Goal: Information Seeking & Learning: Learn about a topic

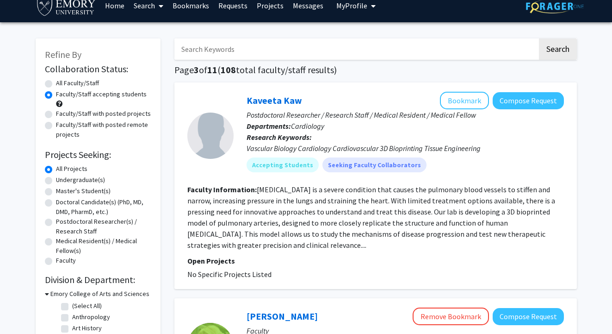
scroll to position [10, 0]
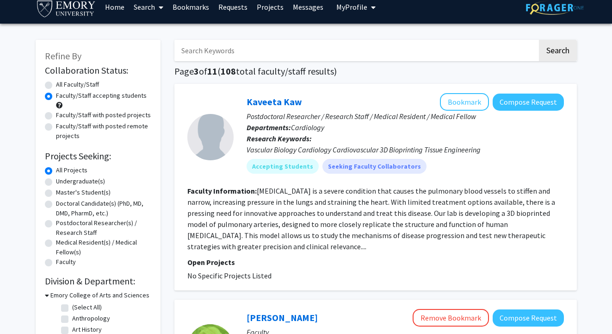
click at [310, 54] on input "Search Keywords" at bounding box center [355, 50] width 363 height 21
type input "postdoc"
click at [557, 52] on button "Search" at bounding box center [558, 50] width 38 height 21
radio input "true"
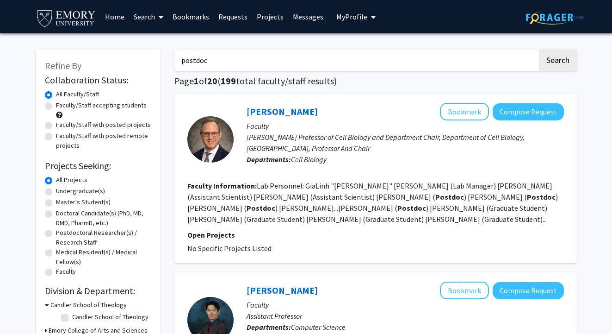
click at [336, 61] on input "postdoc" at bounding box center [355, 60] width 363 height 21
radio input "false"
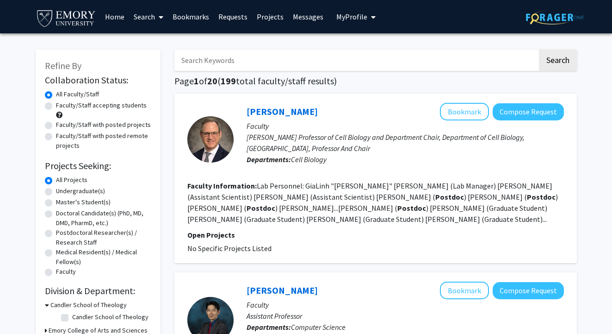
radio input "true"
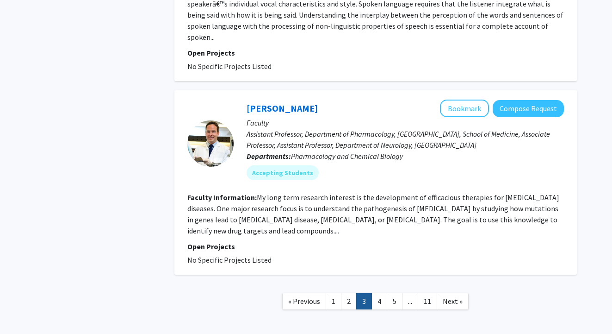
scroll to position [1822, 0]
click at [291, 103] on link "[PERSON_NAME]" at bounding box center [282, 109] width 71 height 12
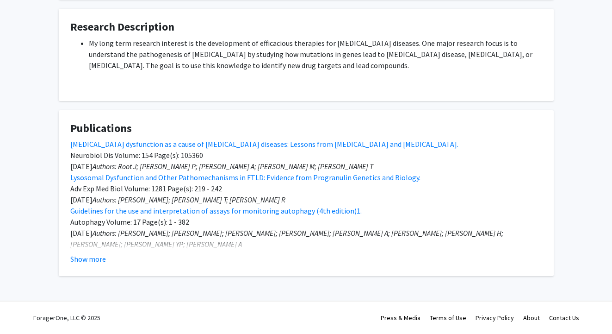
scroll to position [250, 0]
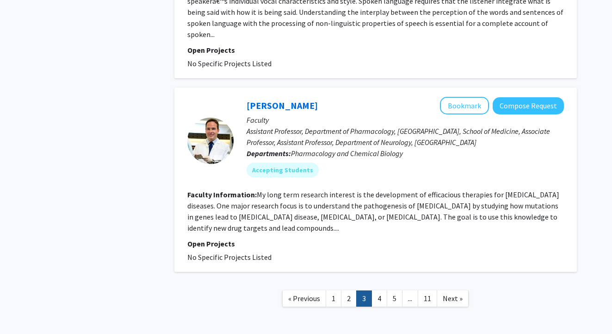
scroll to position [1822, 0]
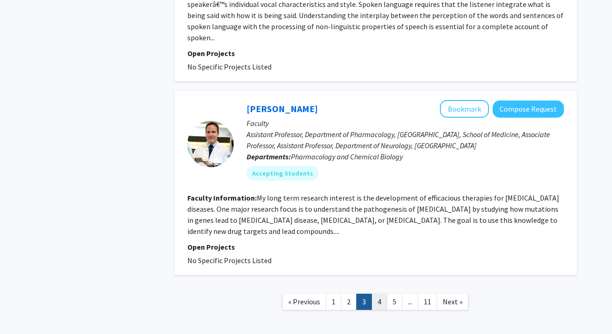
click at [381, 293] on link "4" at bounding box center [380, 301] width 16 height 16
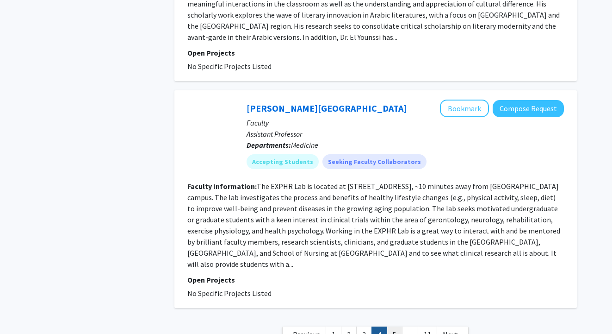
scroll to position [2236, 0]
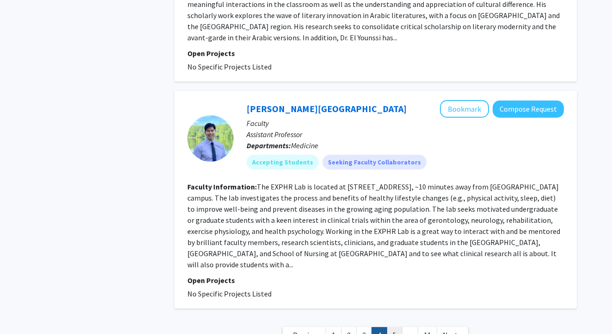
click at [393, 327] on link "5" at bounding box center [395, 335] width 16 height 16
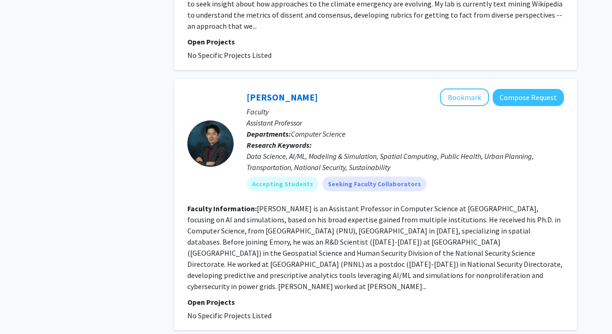
scroll to position [2210, 0]
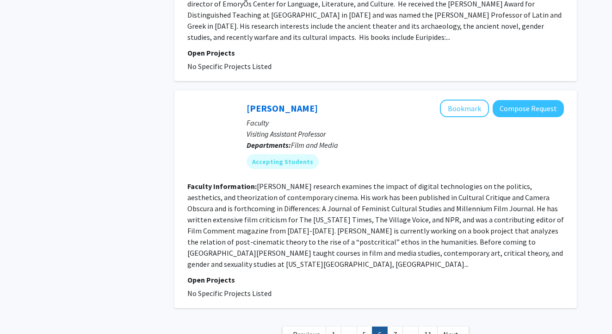
scroll to position [1999, 0]
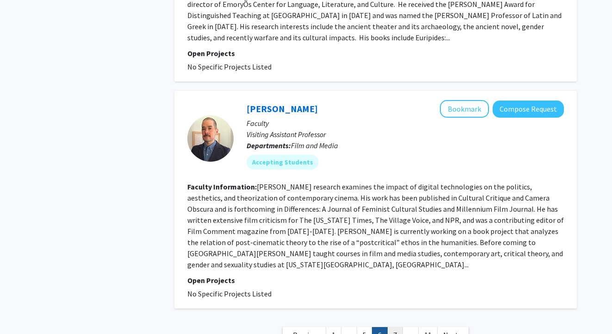
click at [397, 327] on link "7" at bounding box center [395, 335] width 16 height 16
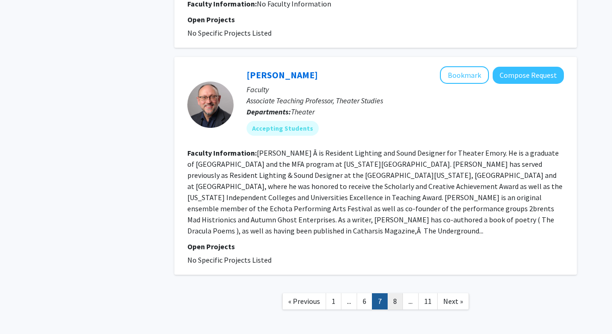
scroll to position [1666, 0]
click at [399, 293] on link "8" at bounding box center [395, 301] width 16 height 16
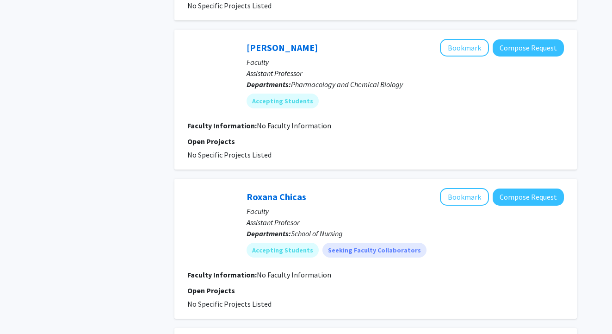
scroll to position [680, 0]
